Goal: Information Seeking & Learning: Learn about a topic

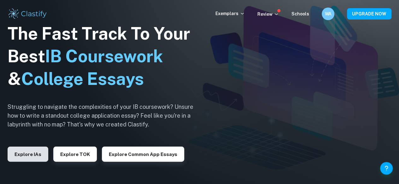
click at [32, 155] on button "Explore IAs" at bounding box center [28, 154] width 41 height 15
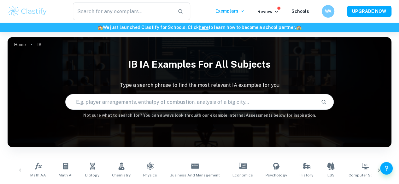
click at [106, 105] on input "text" at bounding box center [191, 102] width 250 height 18
click at [64, 175] on span "Math AI" at bounding box center [66, 176] width 14 height 6
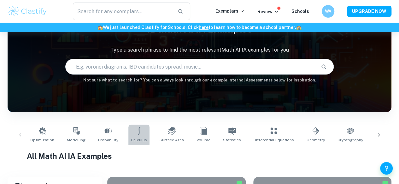
click at [129, 135] on link "Calculus" at bounding box center [138, 135] width 21 height 21
type input "Calculus"
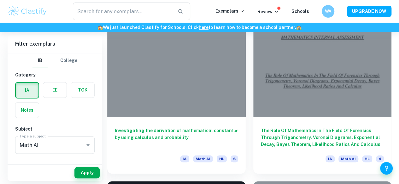
scroll to position [197, 0]
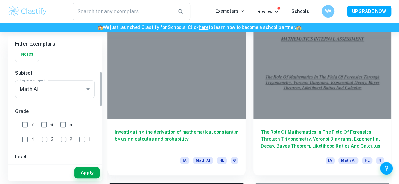
click at [22, 125] on input "7" at bounding box center [25, 124] width 13 height 13
checkbox input "true"
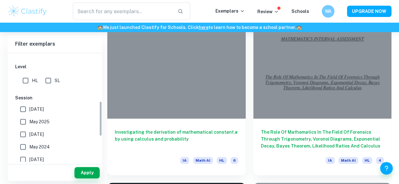
scroll to position [146, 0]
click at [31, 80] on input "HL" at bounding box center [25, 80] width 13 height 13
checkbox input "true"
click at [36, 109] on span "[DATE]" at bounding box center [36, 109] width 14 height 7
click at [29, 109] on input "[DATE]" at bounding box center [23, 109] width 13 height 13
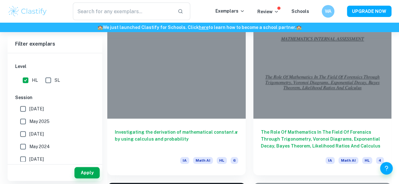
checkbox input "true"
click at [33, 116] on label "May 2025" at bounding box center [53, 121] width 73 height 13
click at [29, 116] on input "May 2025" at bounding box center [23, 121] width 13 height 13
checkbox input "true"
click at [30, 138] on label "[DATE]" at bounding box center [53, 134] width 73 height 13
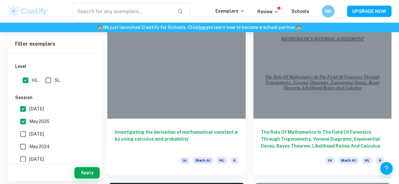
click at [29, 138] on input "[DATE]" at bounding box center [23, 134] width 13 height 13
checkbox input "true"
click at [29, 146] on input "May 2024" at bounding box center [23, 147] width 13 height 13
checkbox input "true"
click at [28, 156] on input "[DATE]" at bounding box center [23, 159] width 13 height 13
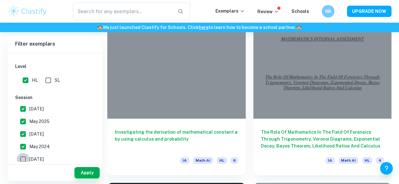
checkbox input "true"
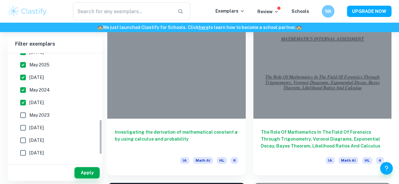
scroll to position [204, 0]
click at [41, 120] on label "May 2023" at bounding box center [53, 115] width 73 height 13
click at [29, 120] on input "May 2023" at bounding box center [23, 115] width 13 height 13
checkbox input "true"
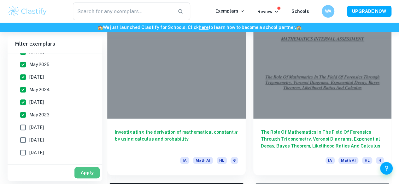
click at [85, 172] on button "Apply" at bounding box center [86, 172] width 25 height 11
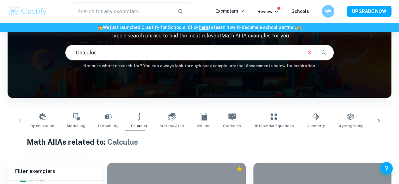
scroll to position [49, 0]
